Goal: Task Accomplishment & Management: Manage account settings

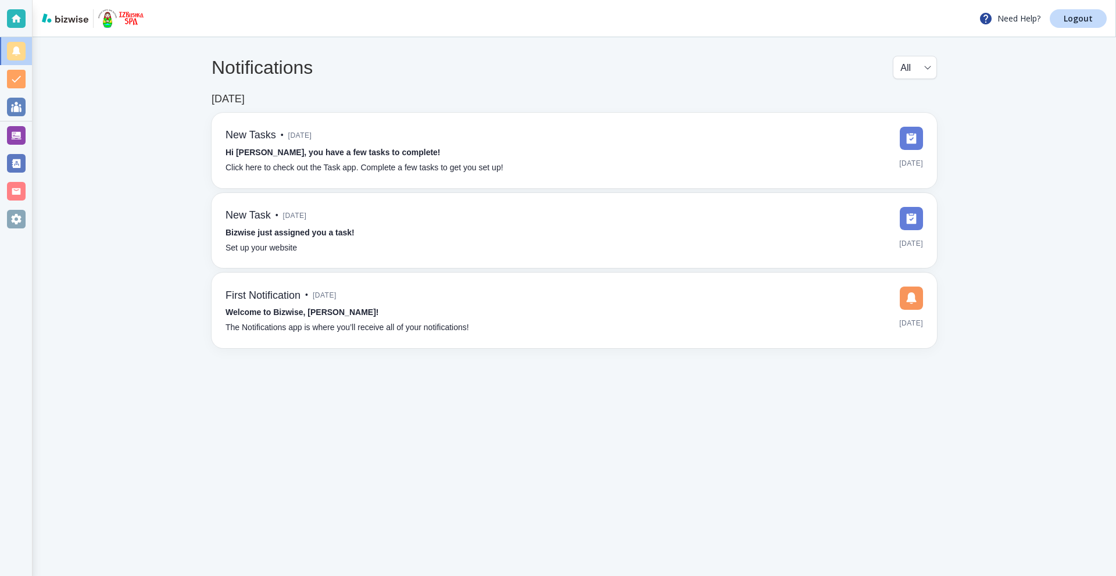
click at [12, 145] on div at bounding box center [16, 136] width 32 height 28
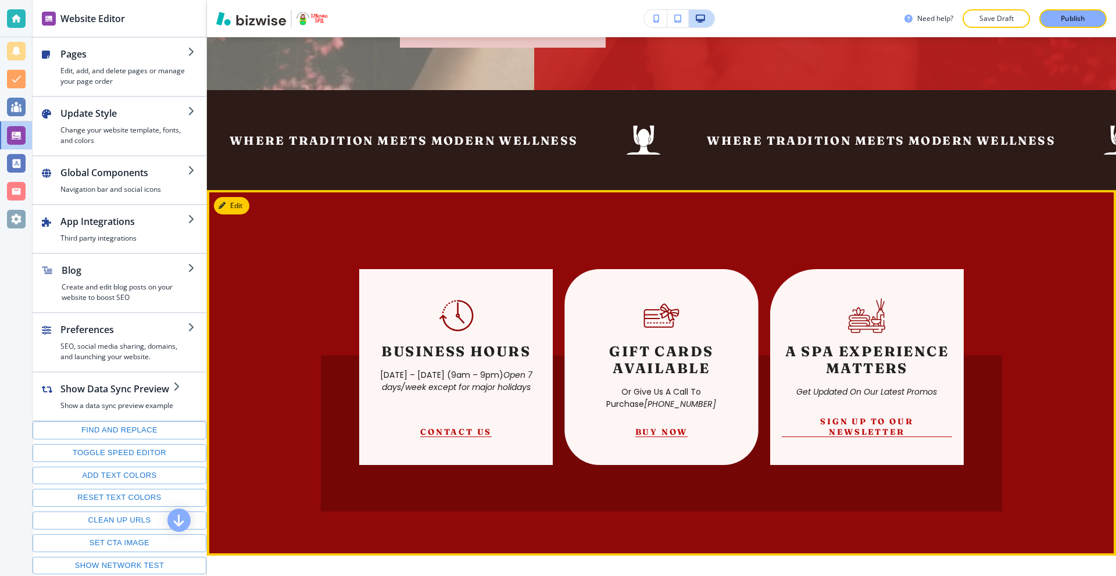
scroll to position [581, 0]
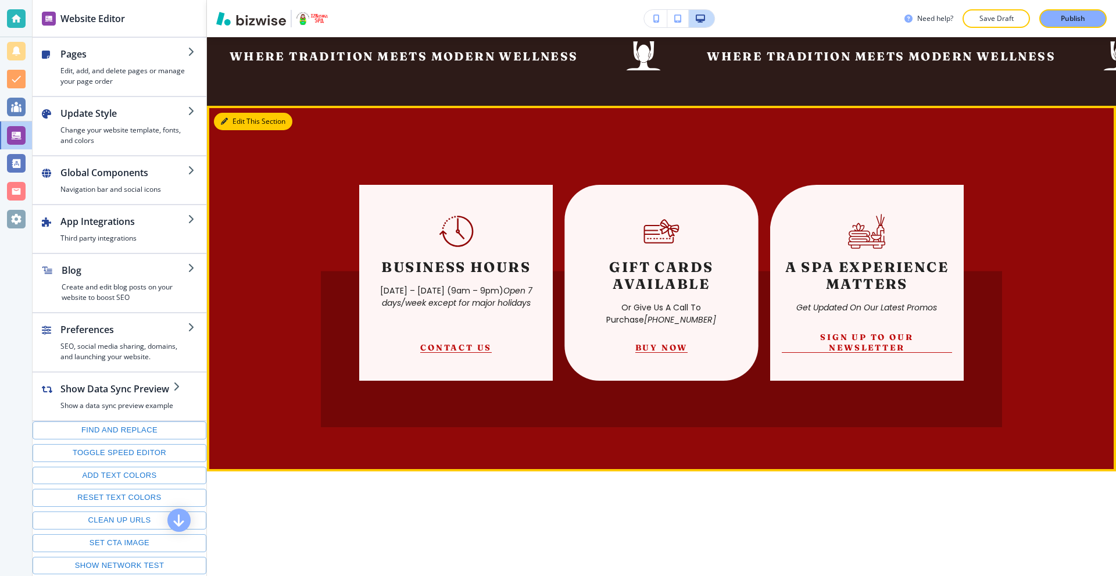
click at [233, 120] on button "Edit This Section" at bounding box center [253, 121] width 78 height 17
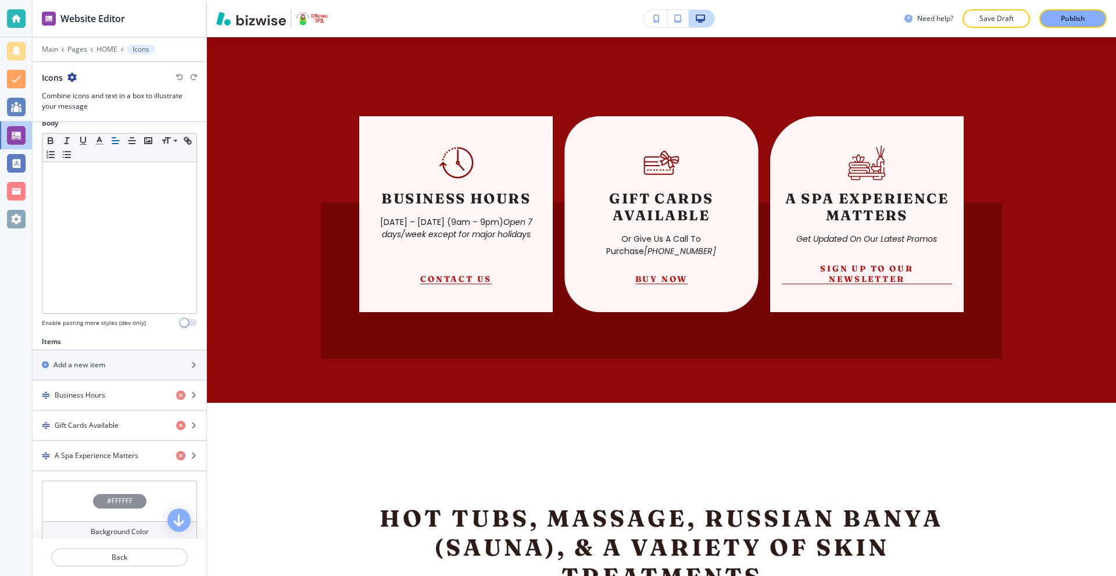
scroll to position [289, 0]
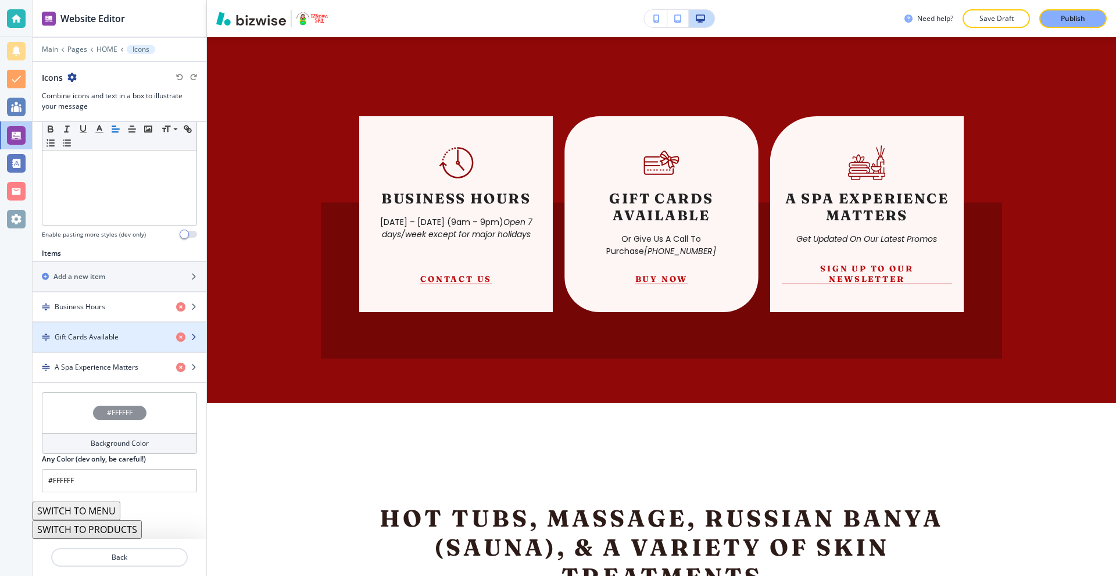
click at [109, 340] on h4 "Gift Cards Available" at bounding box center [87, 337] width 64 height 10
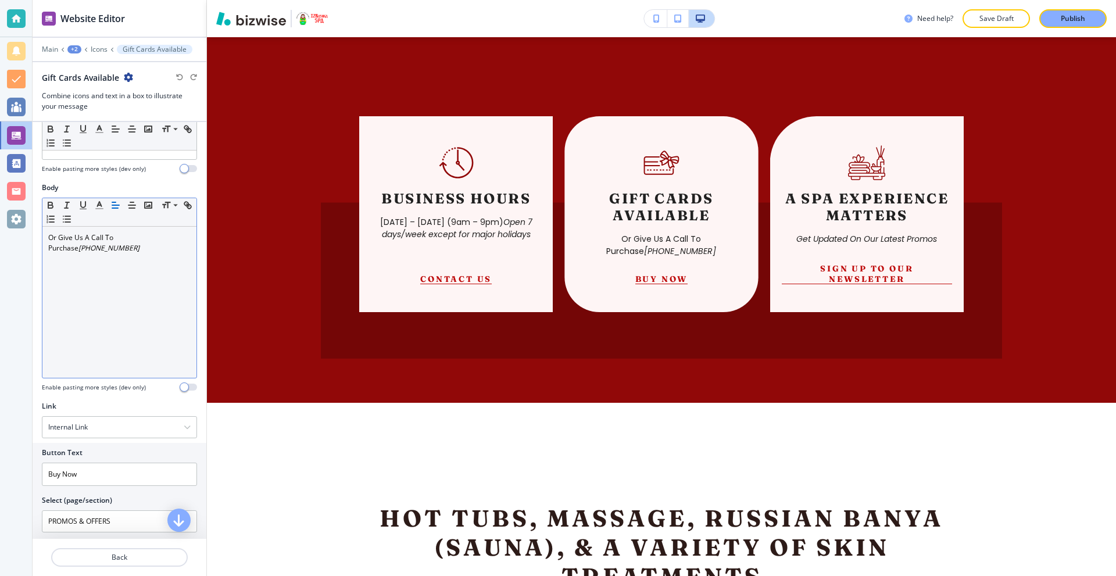
scroll to position [285, 0]
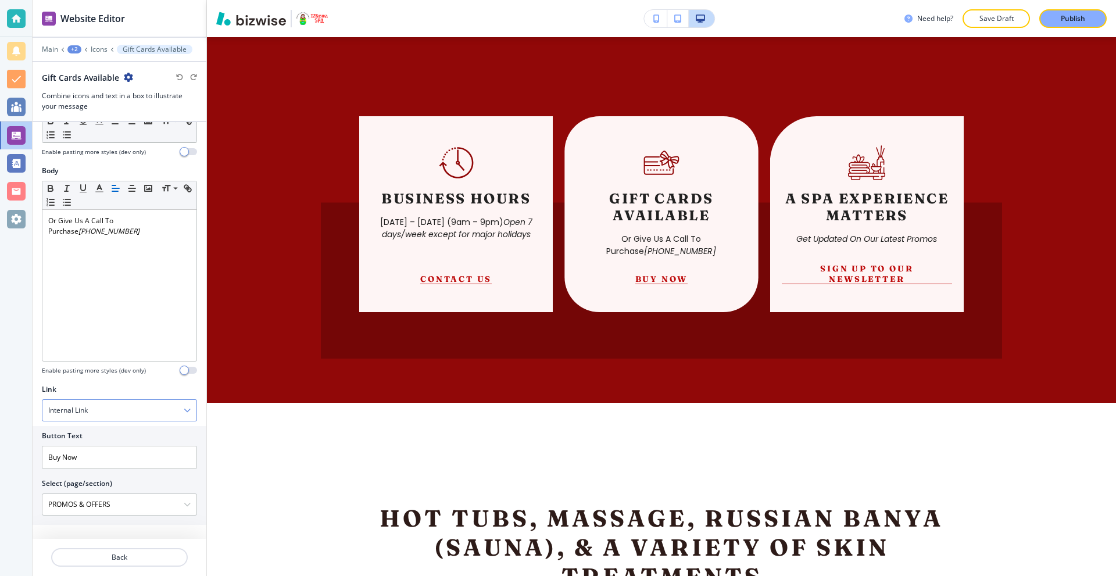
click at [135, 416] on div "Internal Link" at bounding box center [119, 410] width 154 height 21
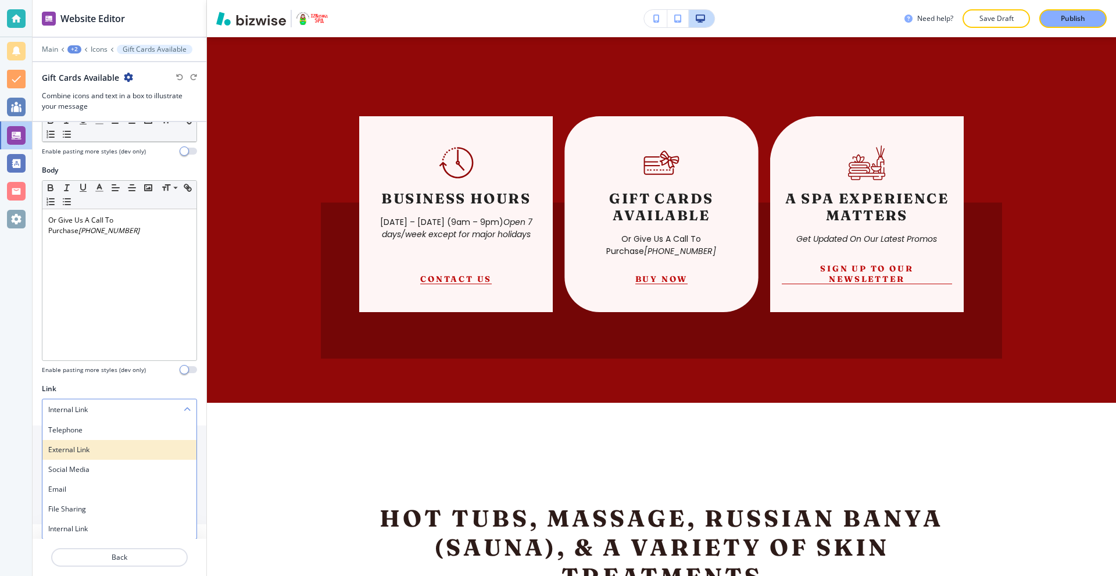
click at [109, 451] on h4 "External Link" at bounding box center [119, 450] width 142 height 10
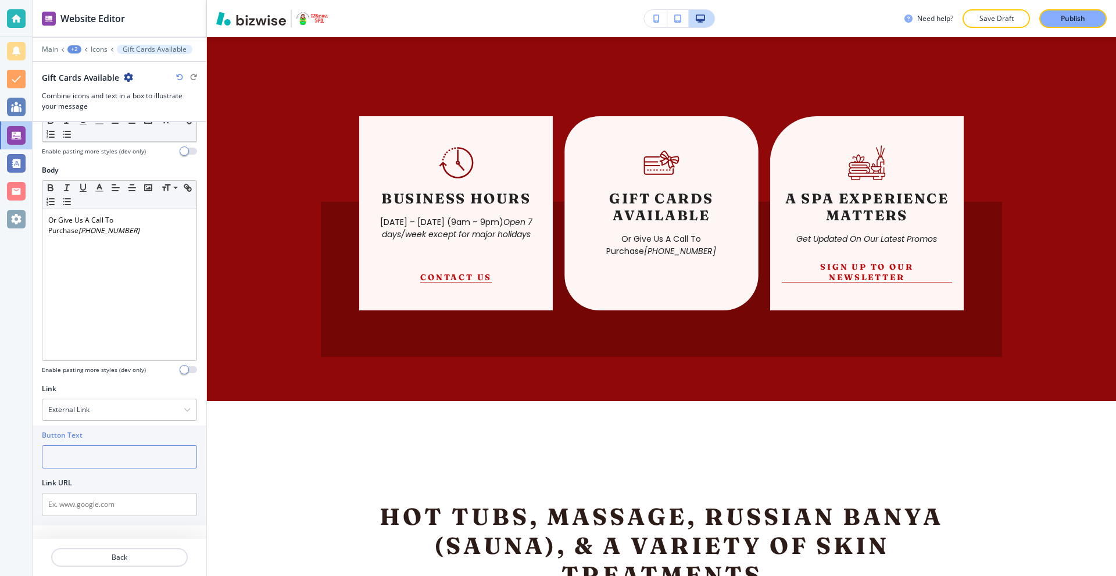
click at [121, 459] on input "text" at bounding box center [119, 456] width 155 height 23
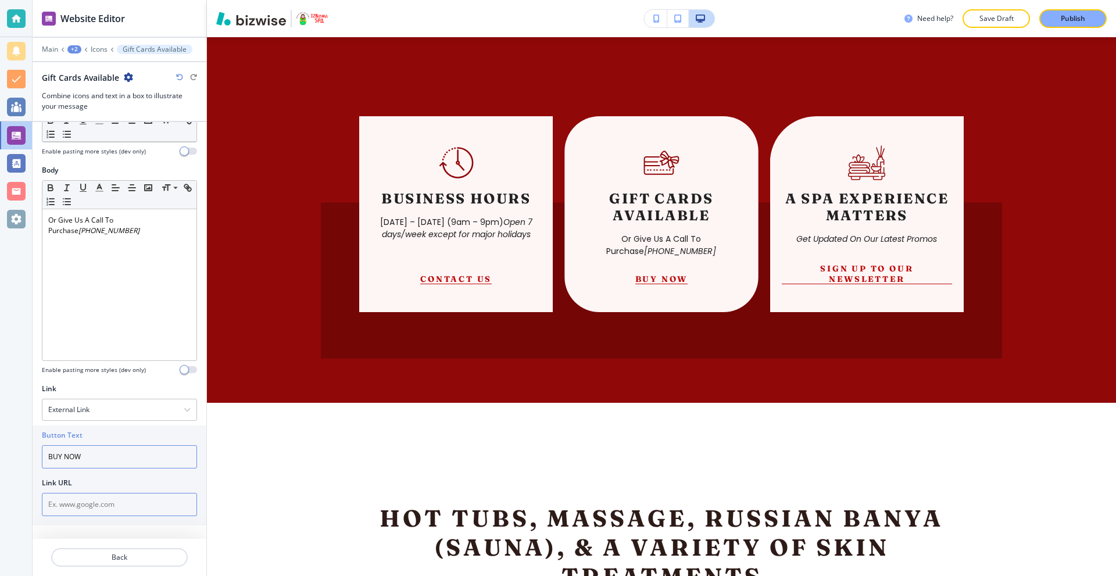
type input "BUY NOW"
click at [105, 499] on input "text" at bounding box center [119, 504] width 155 height 23
paste input "[URL][DOMAIN_NAME]"
type input "[URL][DOMAIN_NAME]"
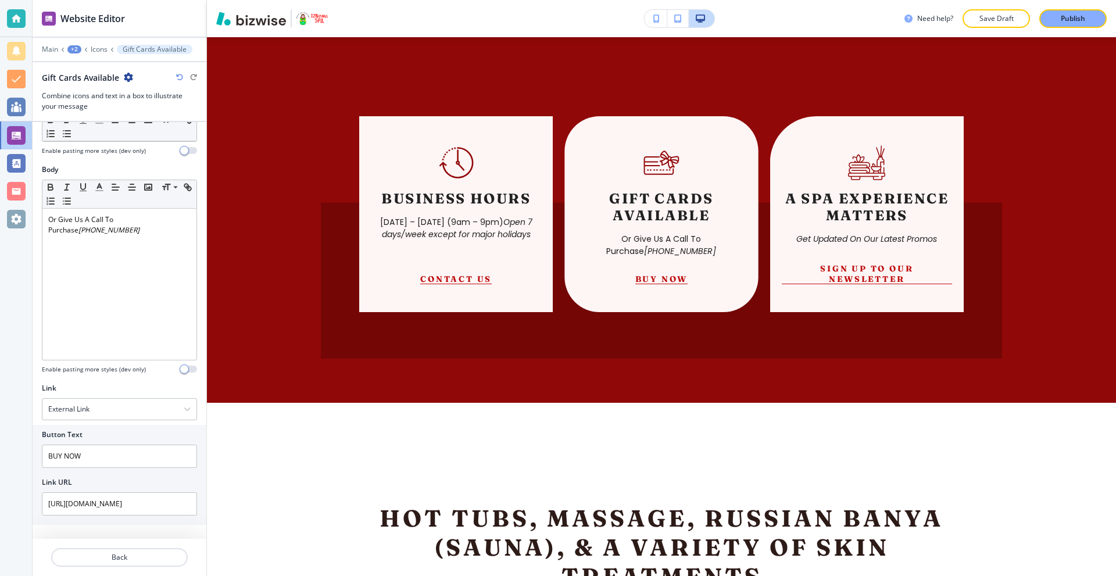
scroll to position [0, 0]
click at [1071, 20] on p "Publish" at bounding box center [1073, 18] width 24 height 10
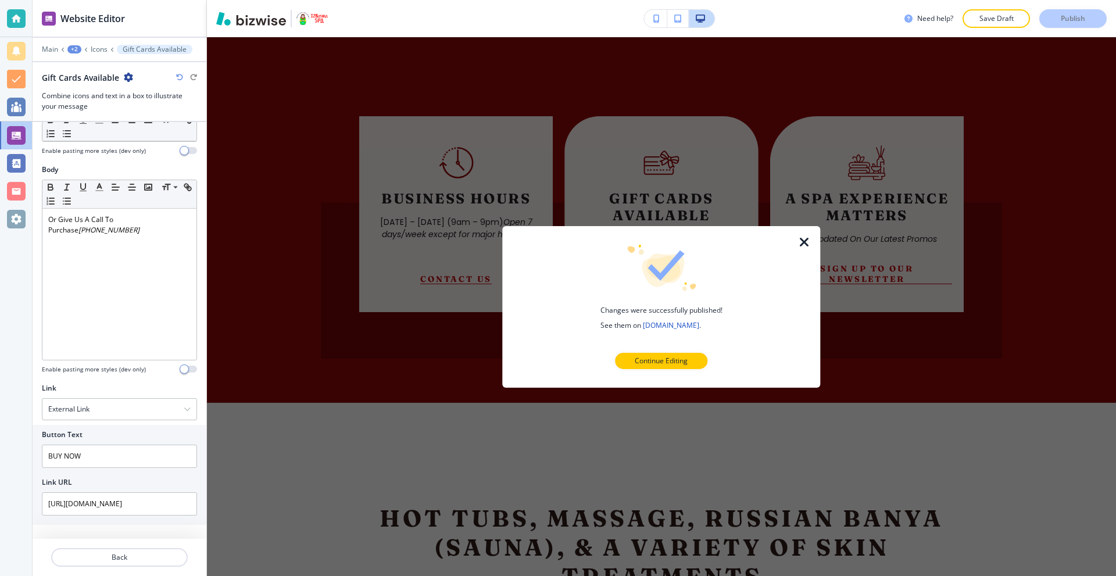
click at [796, 238] on div at bounding box center [661, 235] width 281 height 19
click at [800, 240] on icon "button" at bounding box center [805, 242] width 14 height 14
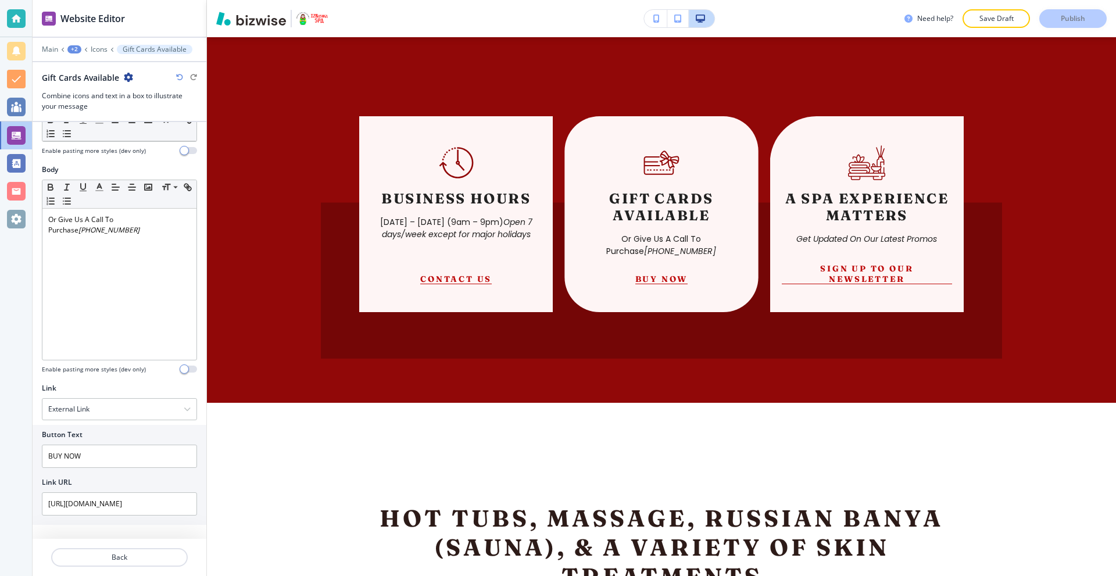
click at [24, 16] on div at bounding box center [16, 18] width 19 height 19
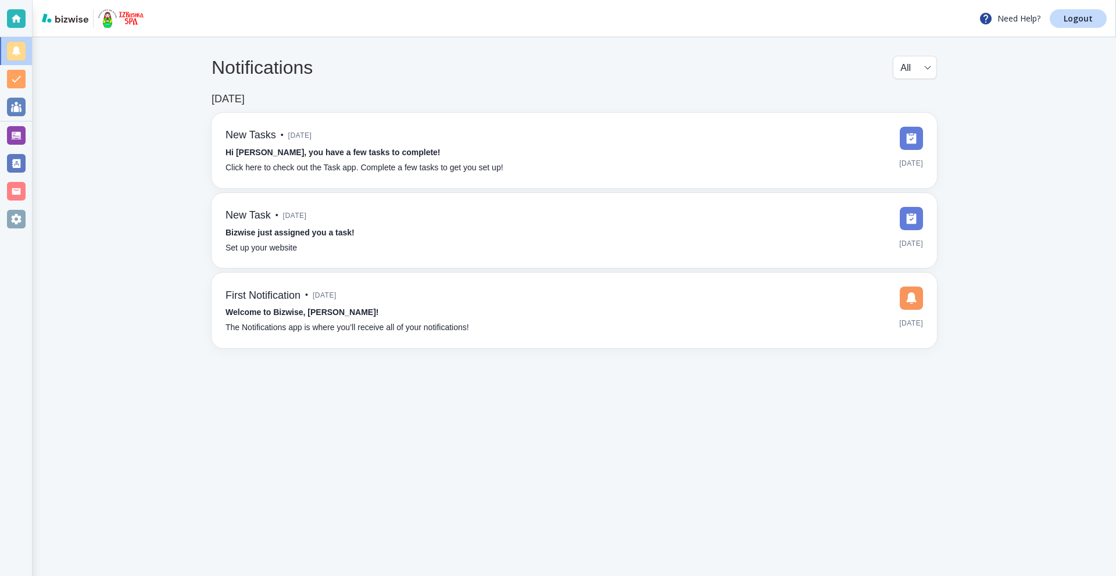
click at [1087, 9] on div "Need Help? Logout" at bounding box center [575, 18] width 1084 height 37
click at [1081, 17] on p "Logout" at bounding box center [1078, 19] width 29 height 8
